Goal: Find specific page/section: Find specific page/section

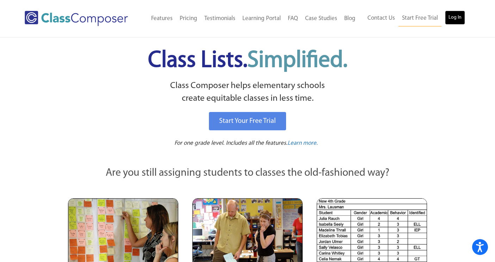
click at [458, 16] on link "Log In" at bounding box center [455, 18] width 20 height 14
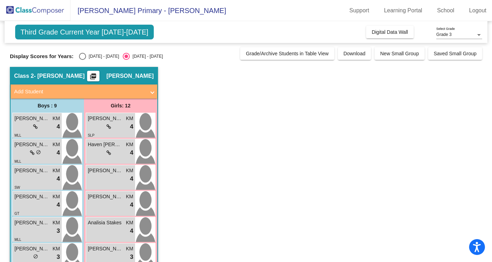
click at [393, 23] on div "Third Grade Current Year [DATE]-[DATE] Add, Move, or Retain Students Off On Inc…" at bounding box center [246, 32] width 483 height 22
click at [391, 30] on span "Digital Data Wall" at bounding box center [390, 32] width 36 height 6
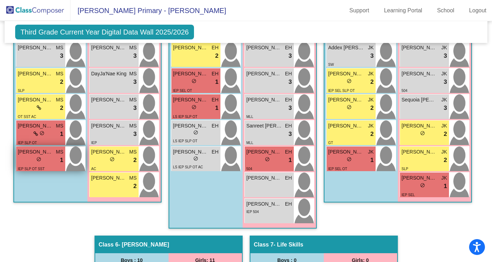
scroll to position [705, 0]
